Goal: Information Seeking & Learning: Learn about a topic

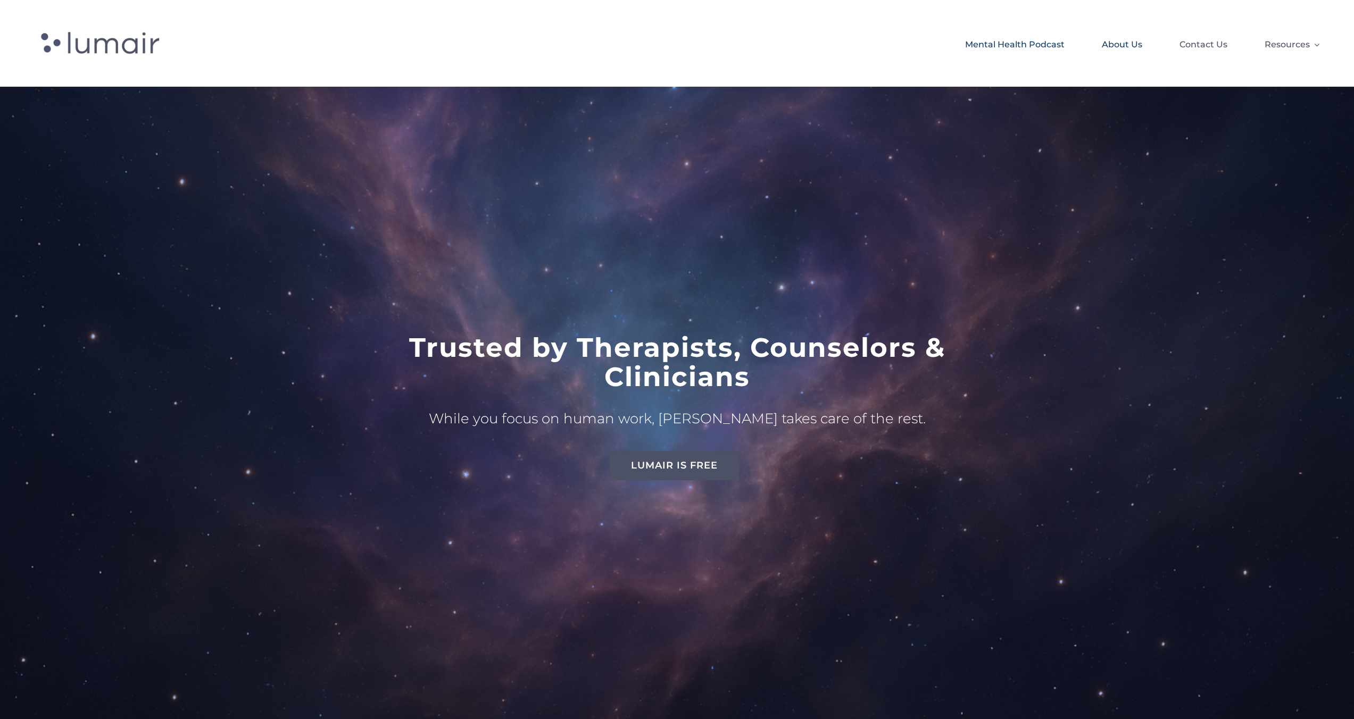
click at [1034, 51] on span "Mental Health Podcast" at bounding box center [1014, 45] width 99 height 18
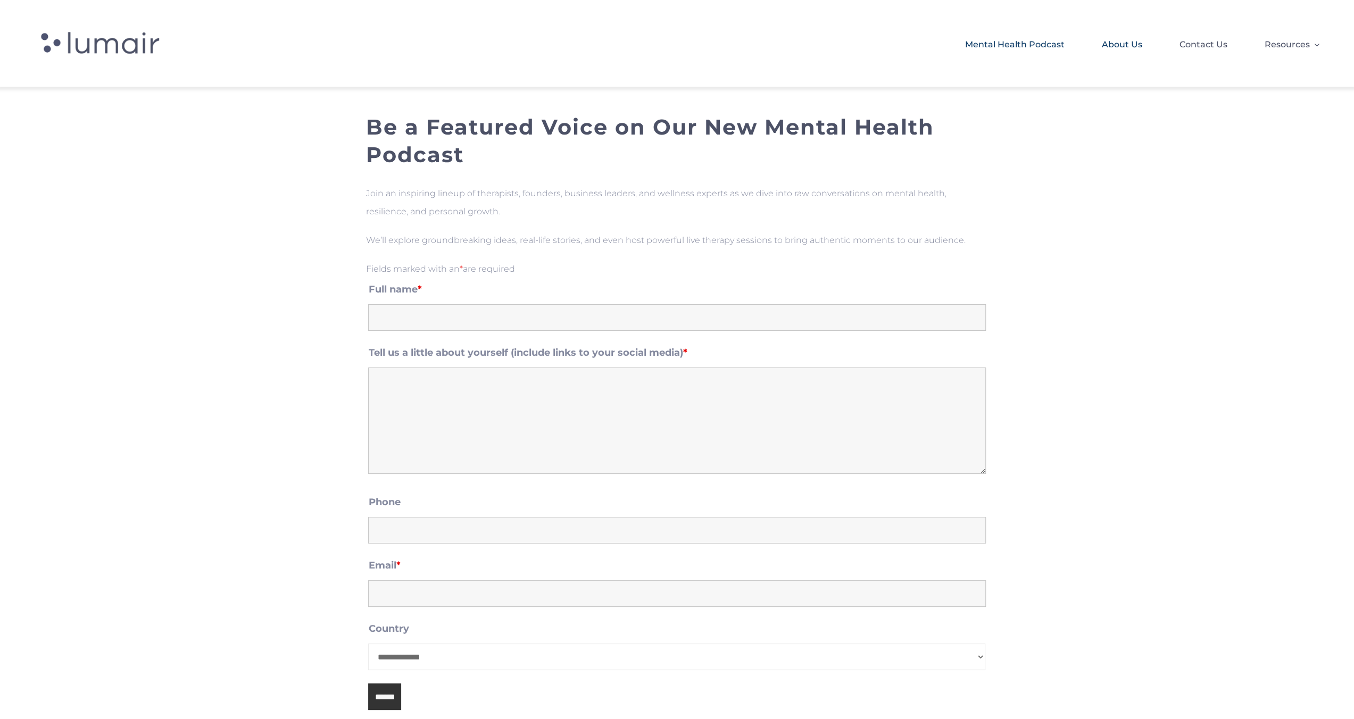
click at [1118, 49] on span "About Us" at bounding box center [1122, 45] width 40 height 18
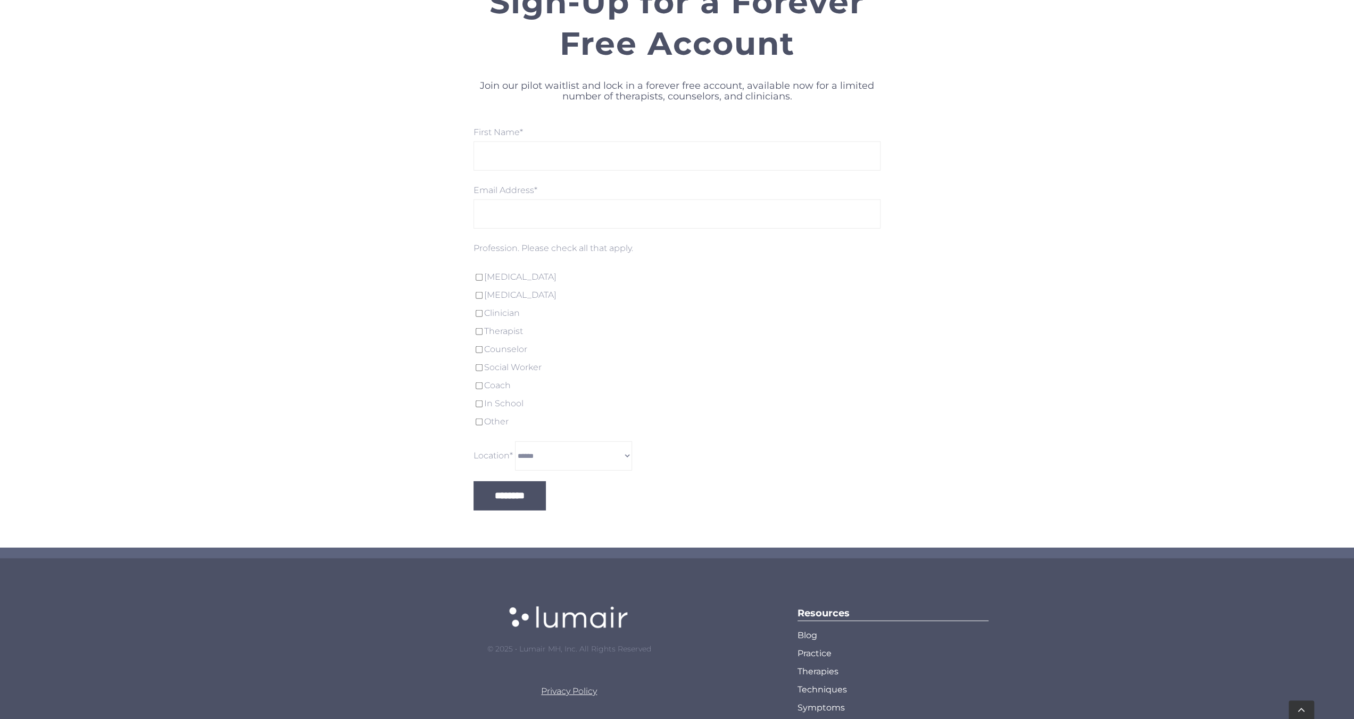
scroll to position [3001, 0]
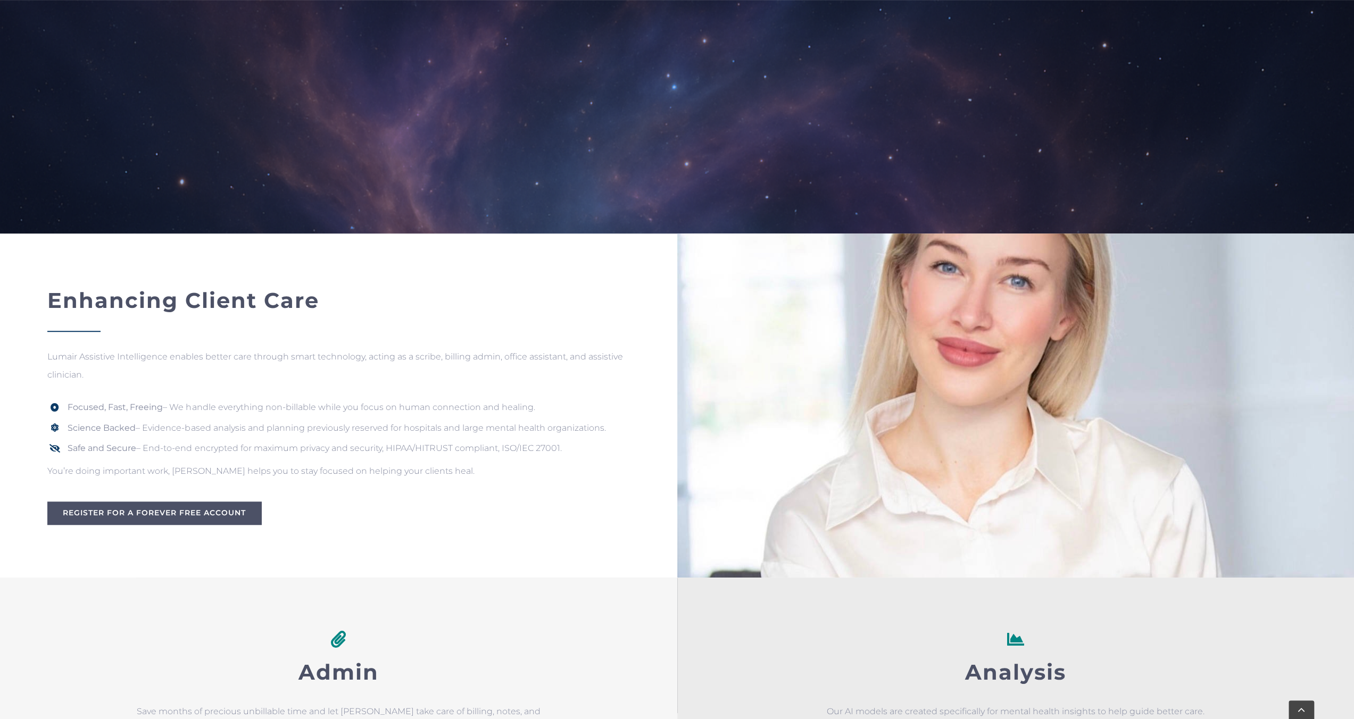
scroll to position [585, 0]
